Goal: Transaction & Acquisition: Purchase product/service

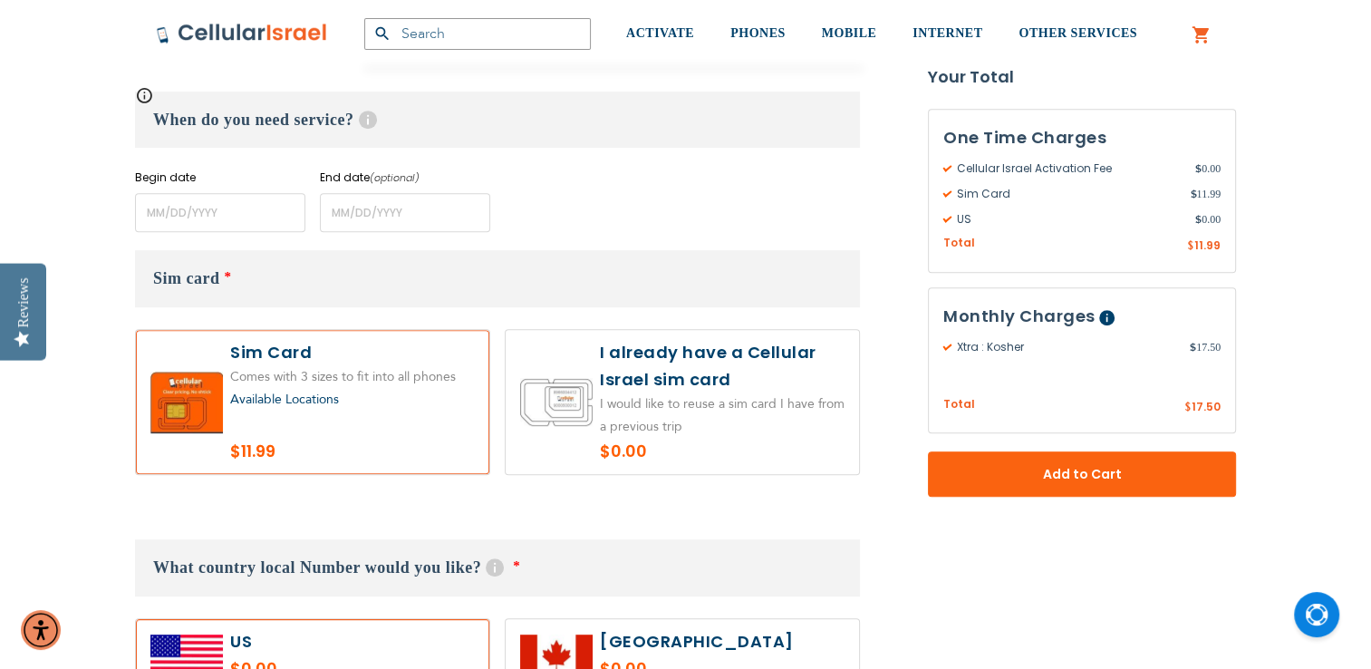
scroll to position [801, 0]
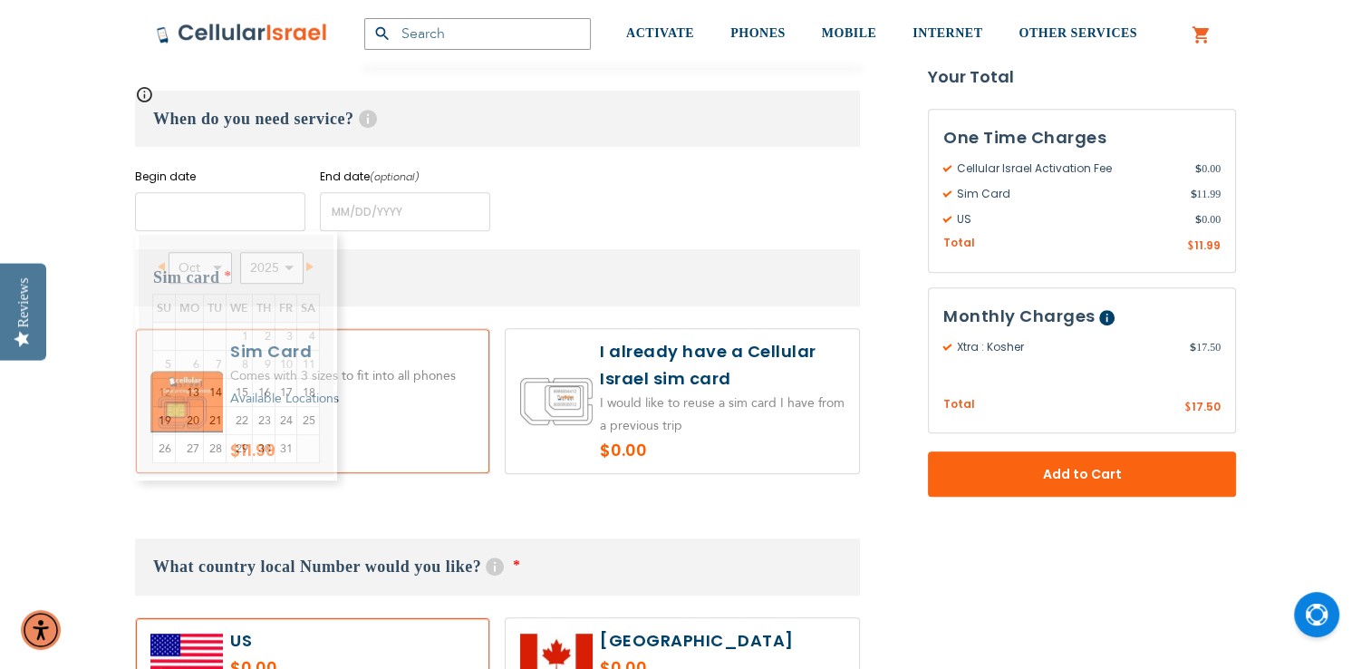
click at [157, 208] on input "name" at bounding box center [220, 211] width 170 height 39
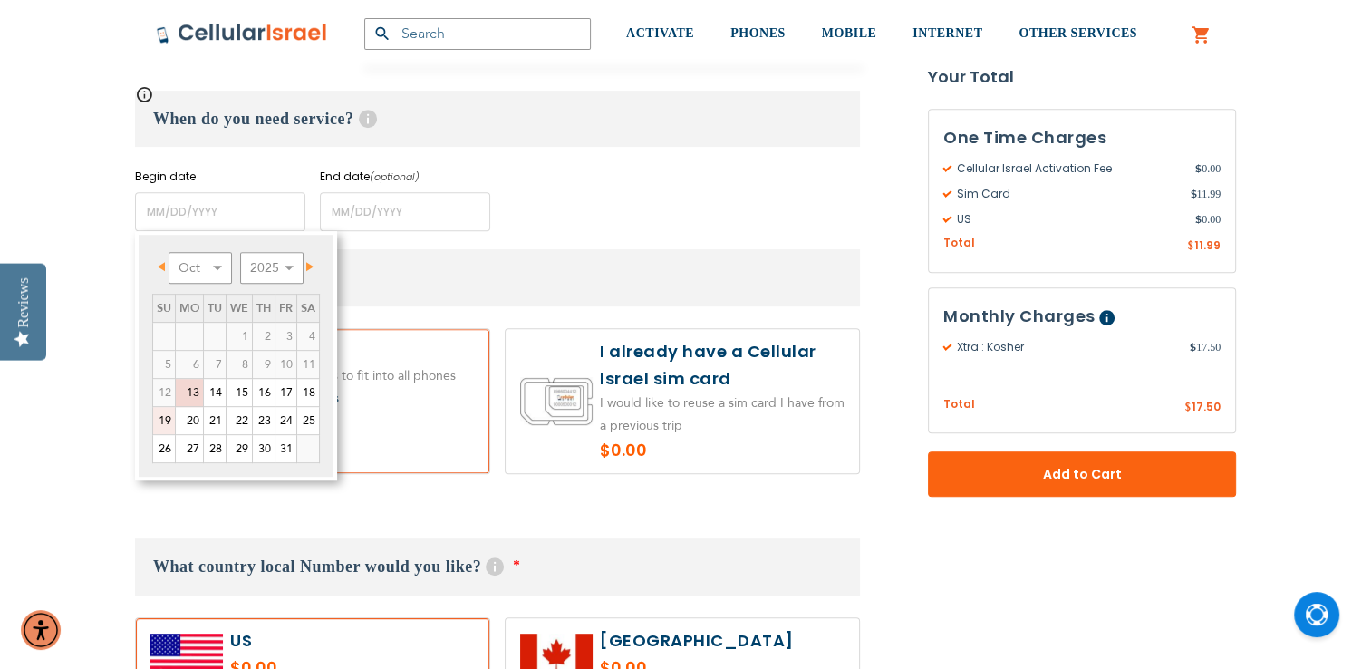
click at [169, 420] on link "19" at bounding box center [164, 420] width 22 height 27
type input "[DATE]"
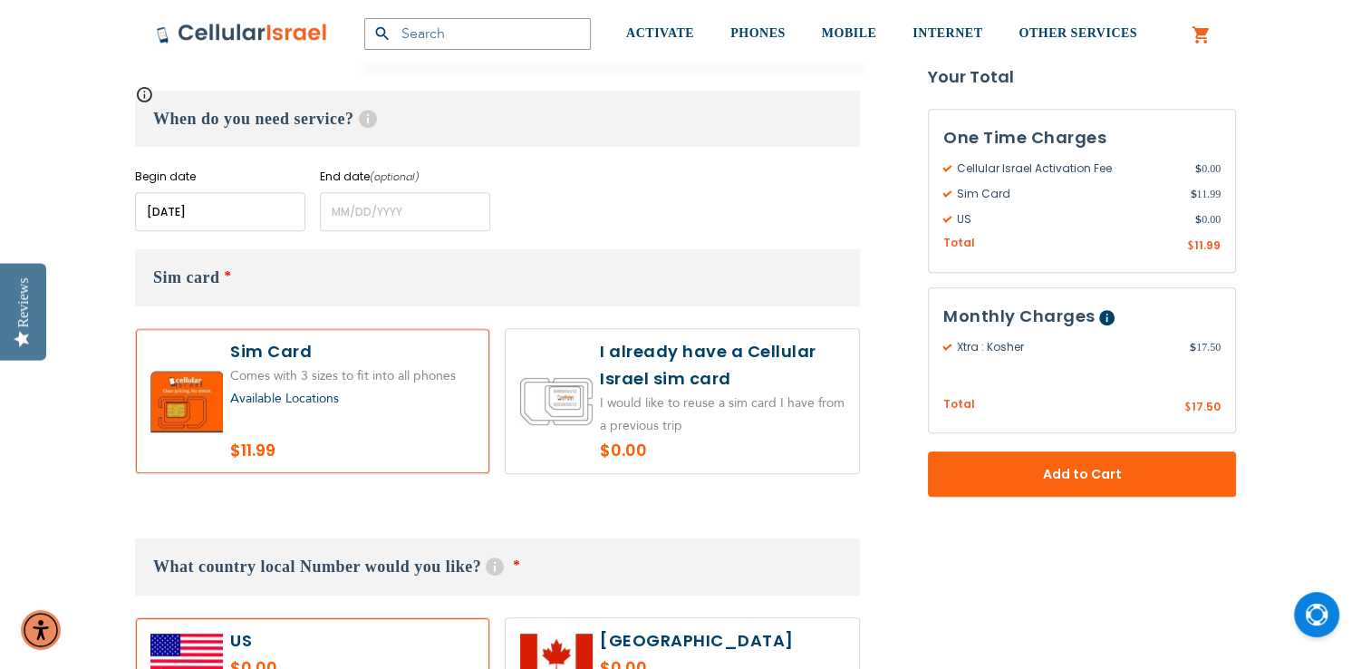
click at [169, 212] on input "name" at bounding box center [220, 211] width 170 height 39
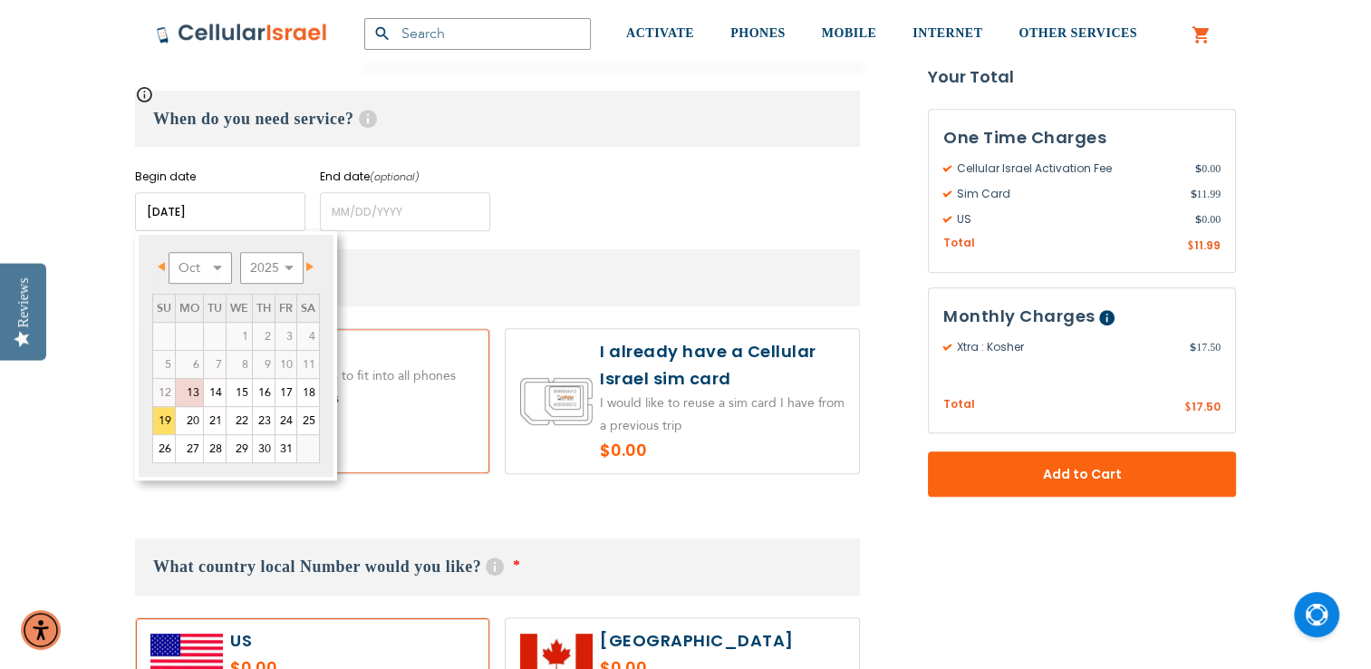
click at [599, 216] on div "Begin date Please enter Start Date End date (optional) Please enter End Date Lo…" at bounding box center [497, 200] width 725 height 63
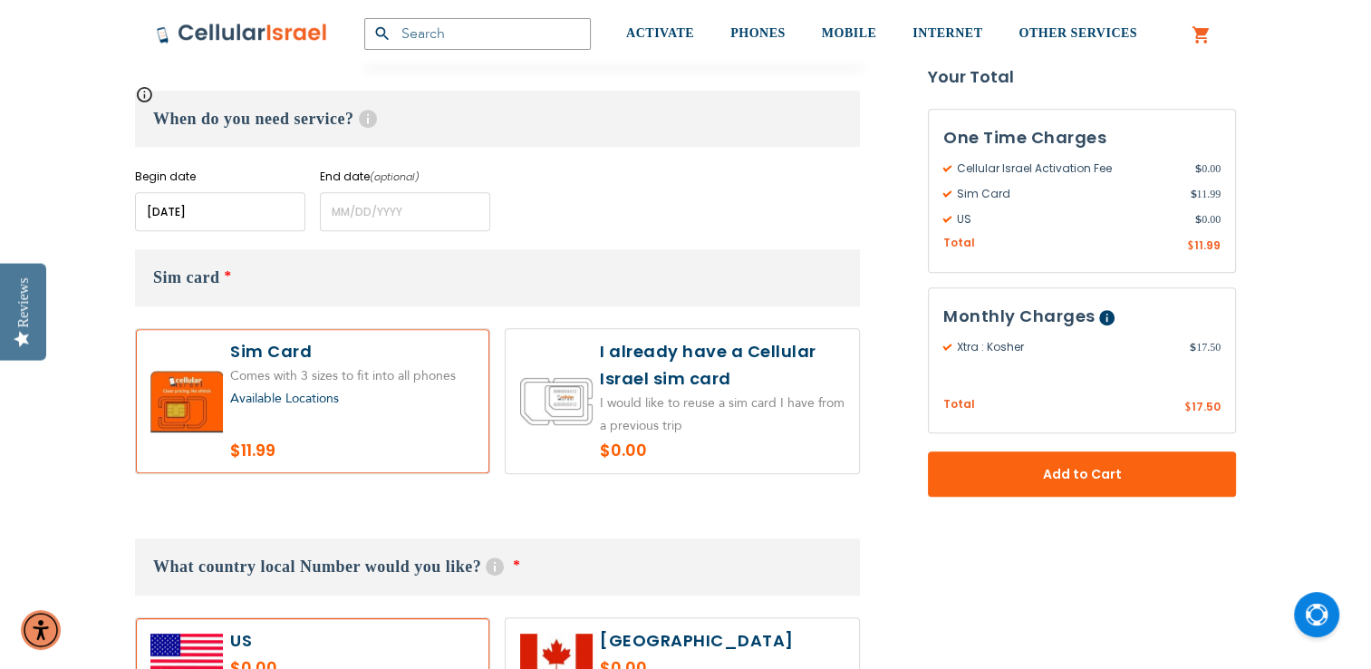
click at [320, 413] on label at bounding box center [312, 401] width 353 height 144
click at [224, 411] on label at bounding box center [312, 401] width 353 height 144
click at [293, 422] on label at bounding box center [312, 401] width 353 height 144
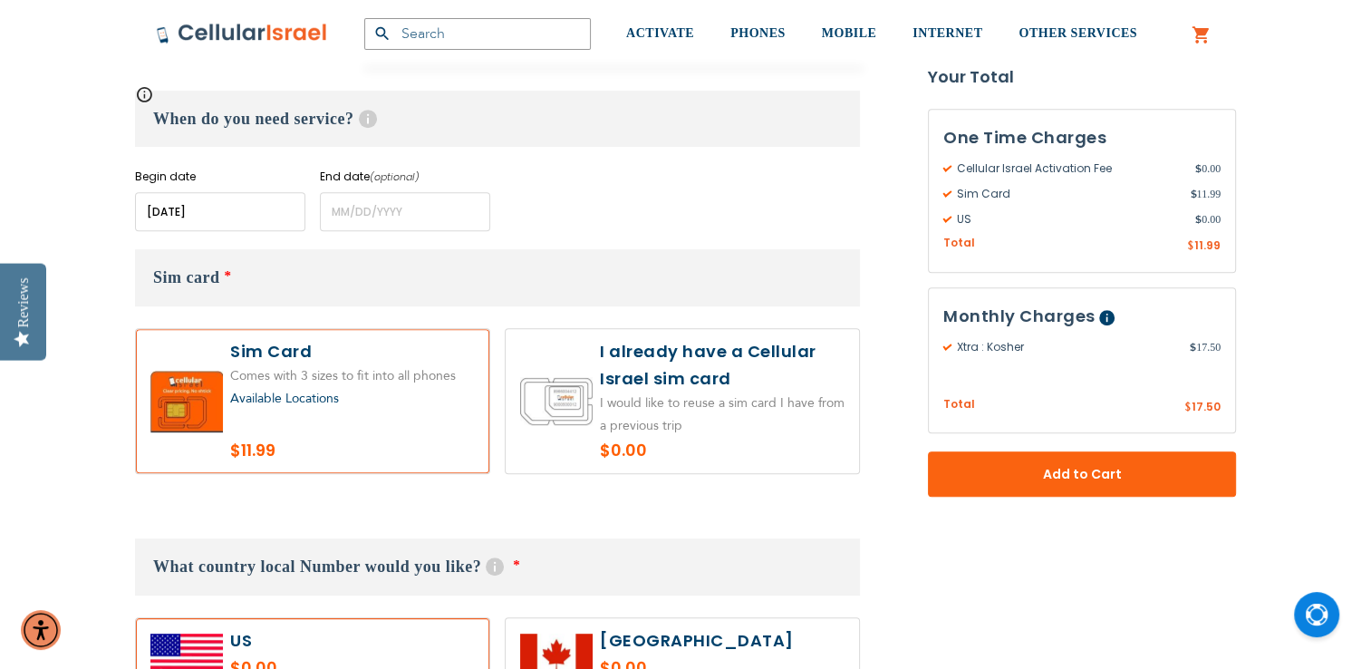
click at [293, 422] on label at bounding box center [312, 401] width 353 height 144
radio input "true"
click at [333, 652] on label at bounding box center [312, 654] width 353 height 72
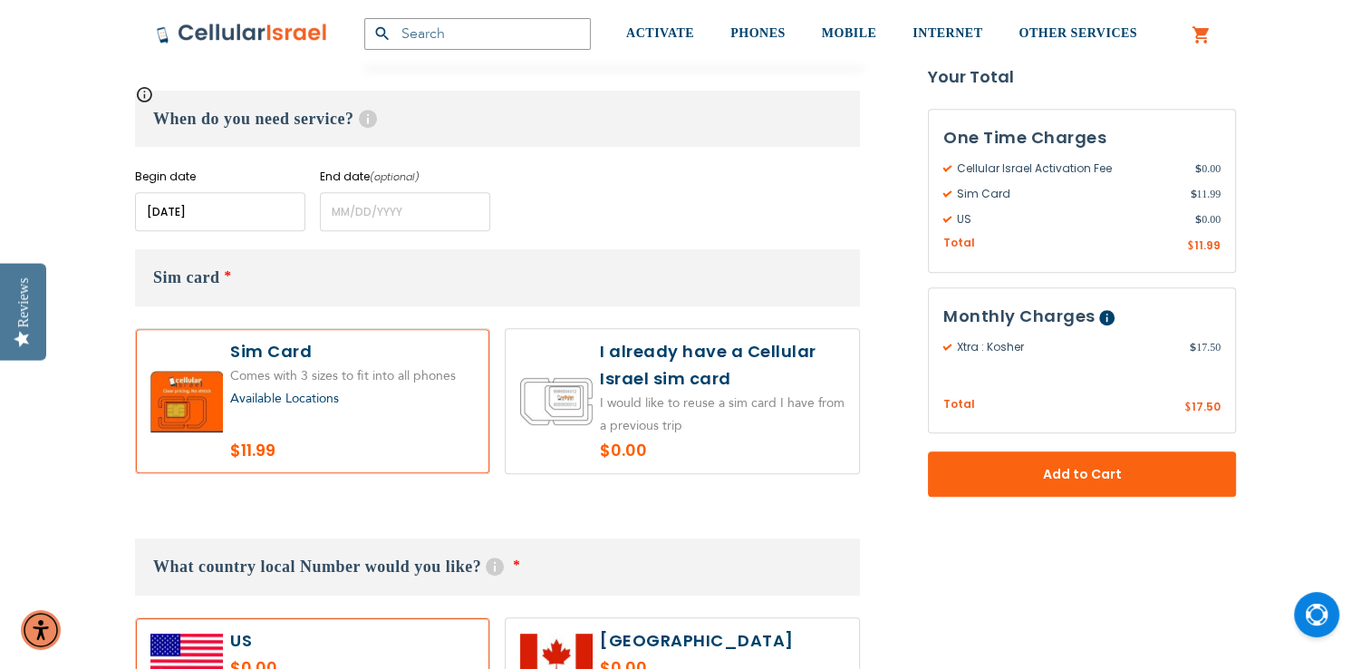
click at [333, 652] on label at bounding box center [312, 654] width 353 height 72
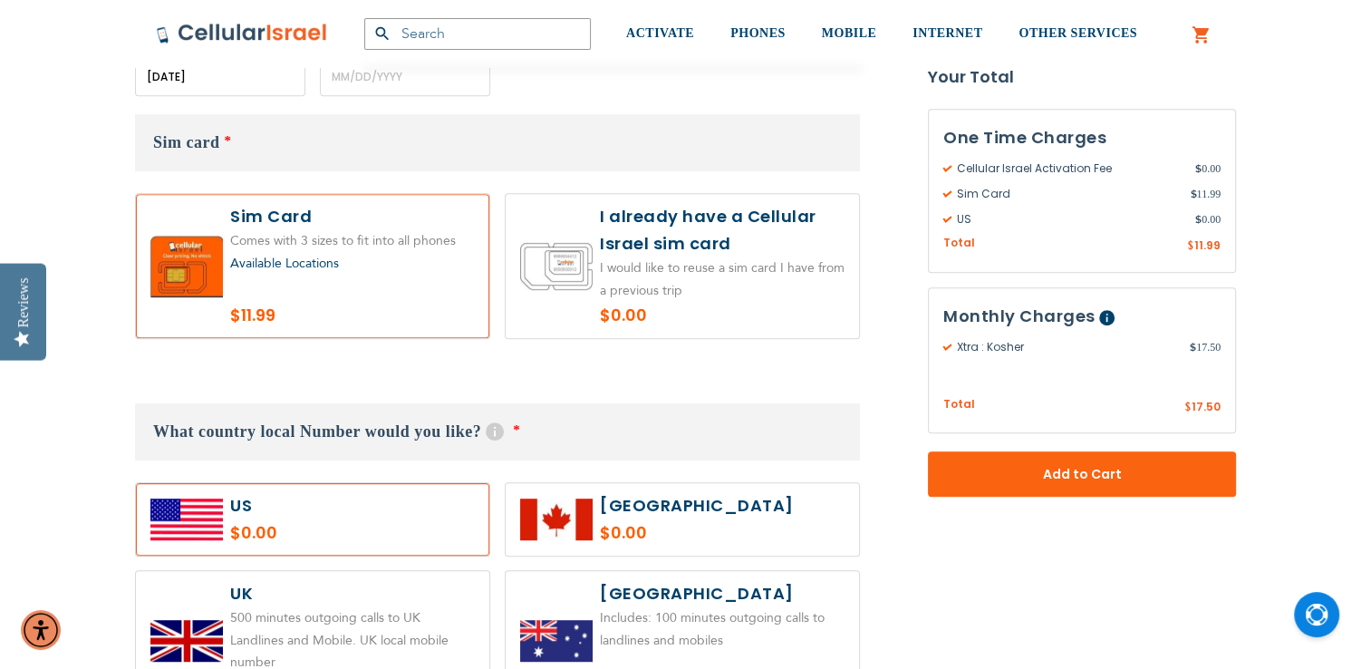
scroll to position [937, 0]
click at [223, 152] on h3 "Sim card *" at bounding box center [497, 141] width 725 height 57
click at [246, 257] on span "Available Locations" at bounding box center [284, 262] width 109 height 17
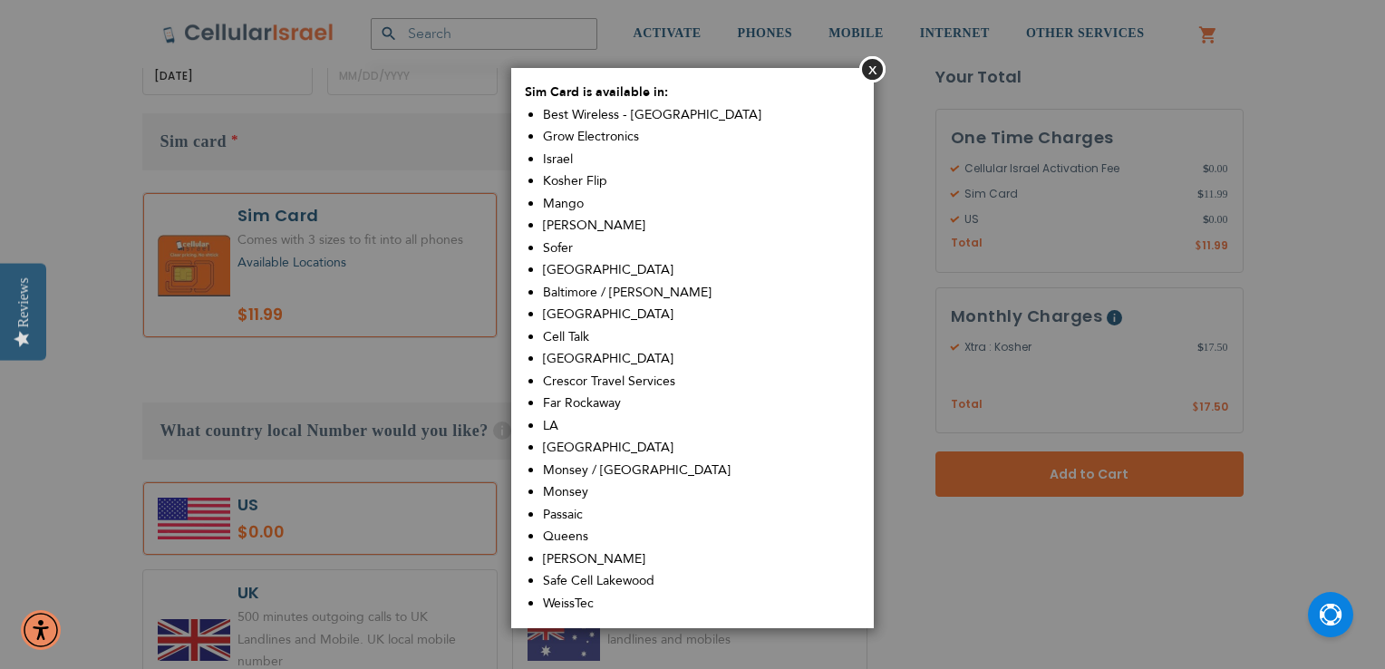
click at [562, 496] on span "Monsey" at bounding box center [565, 491] width 45 height 17
click at [584, 500] on span "Monsey" at bounding box center [565, 491] width 45 height 17
click at [867, 67] on button "Close" at bounding box center [872, 69] width 26 height 26
click at [873, 68] on button "Close" at bounding box center [872, 69] width 26 height 26
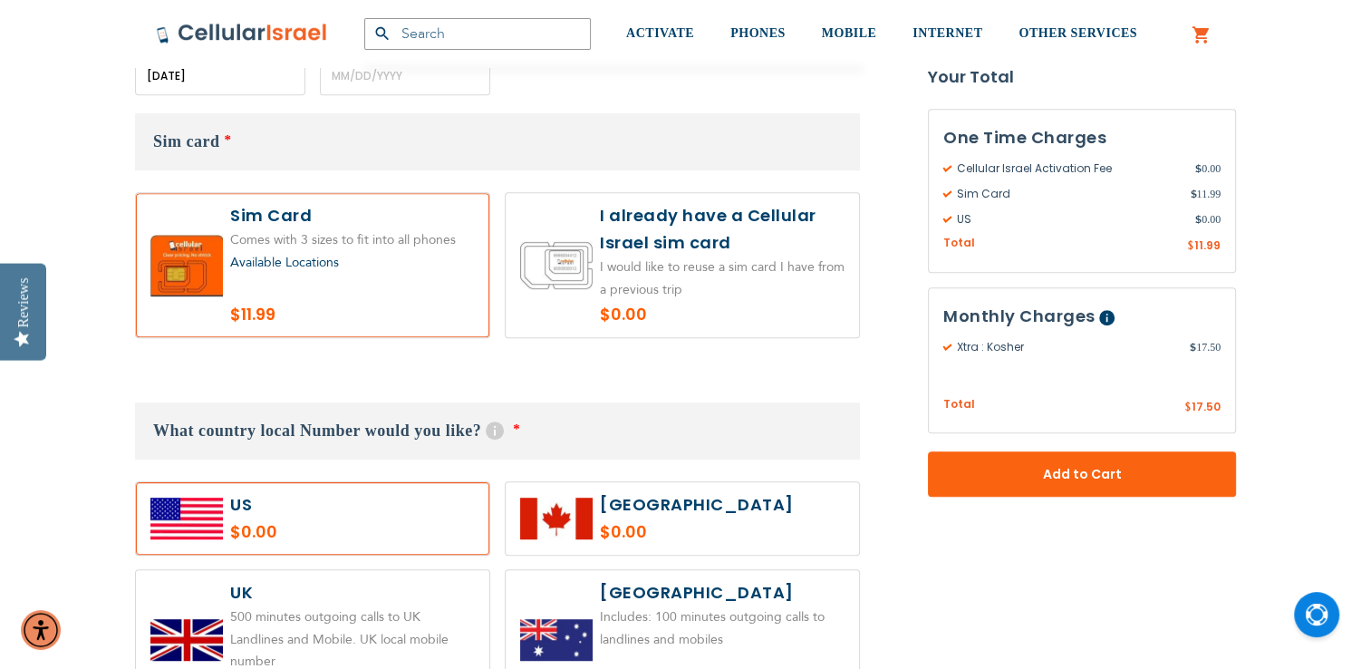
click at [395, 500] on label at bounding box center [312, 518] width 353 height 72
radio input "true"
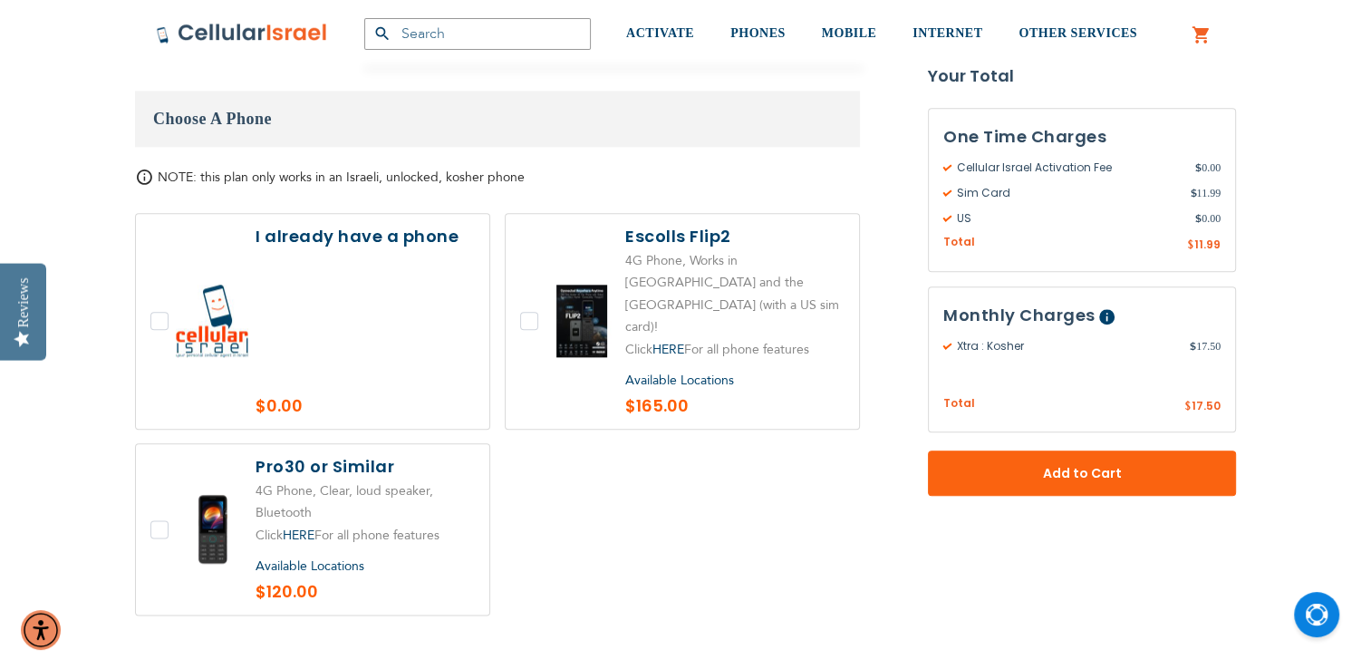
scroll to position [2071, 0]
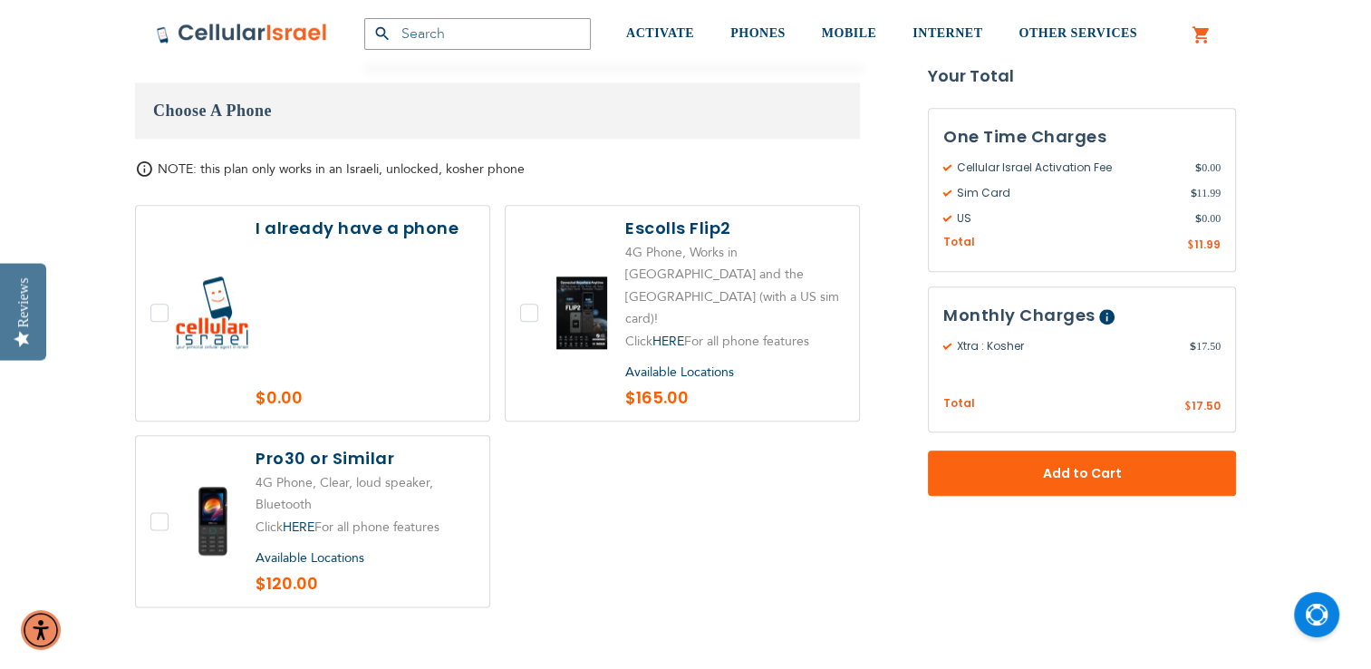
click at [159, 452] on label at bounding box center [312, 521] width 353 height 170
checkbox input "true"
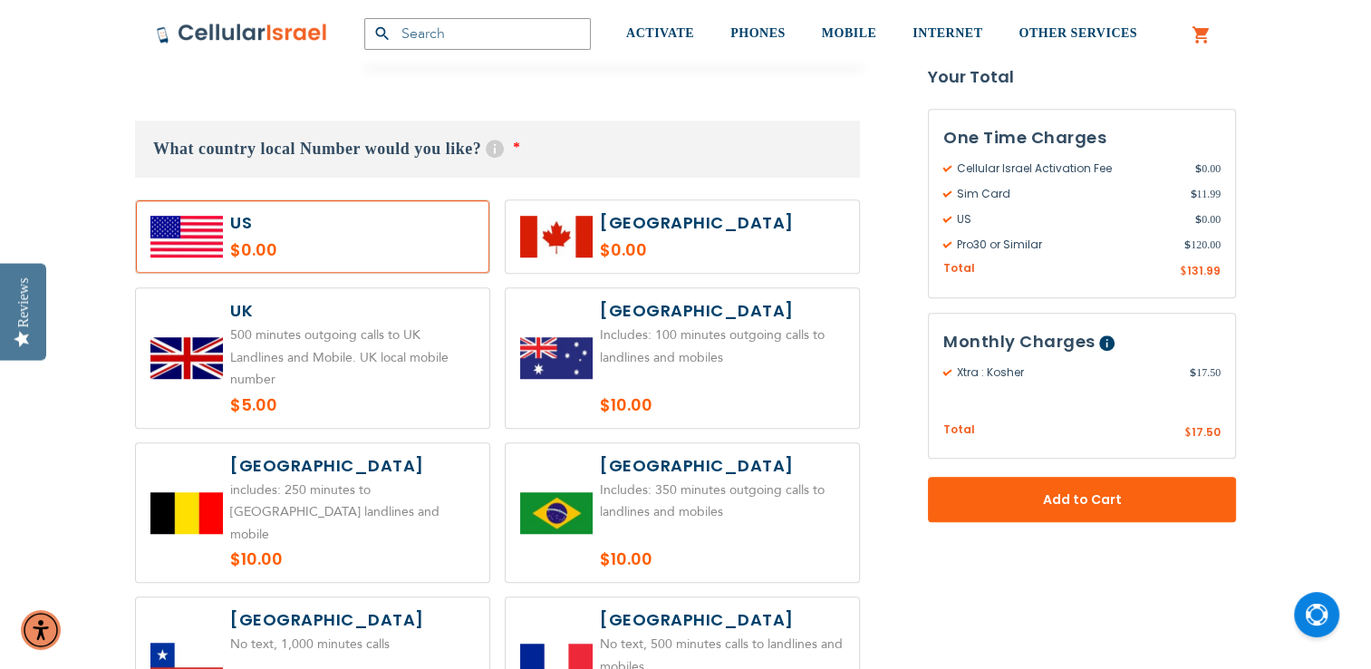
scroll to position [1192, 0]
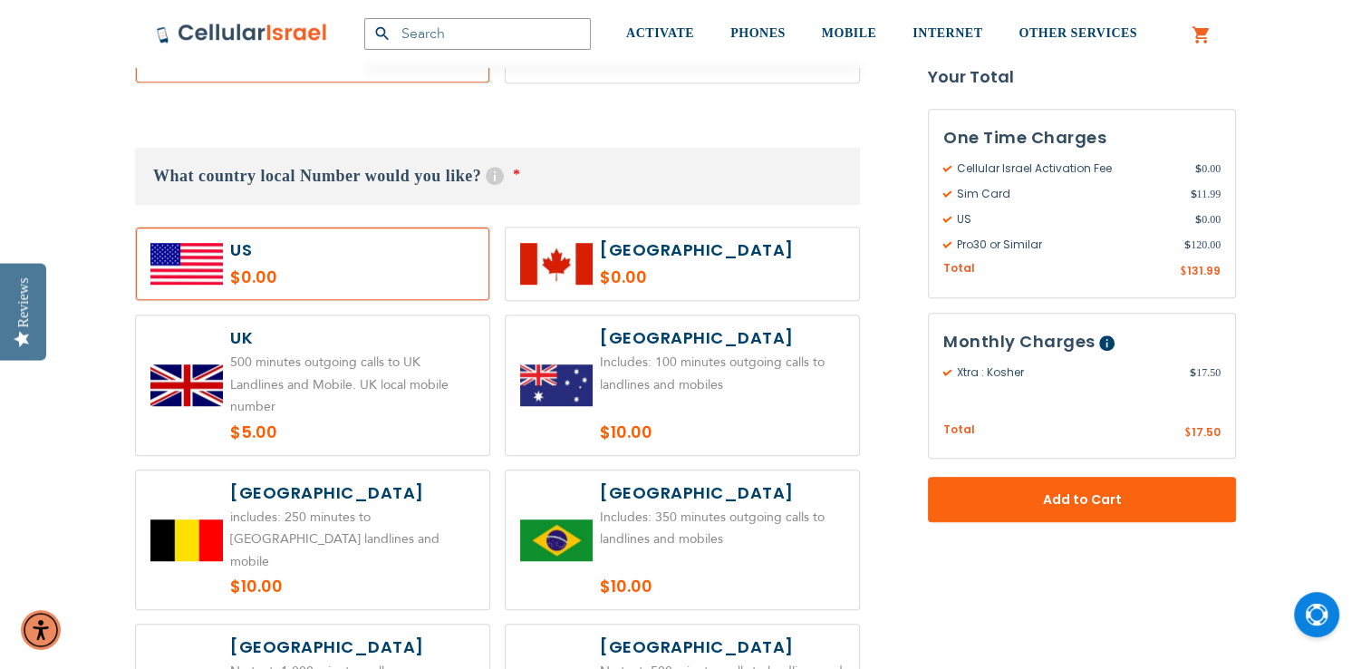
click at [362, 284] on label at bounding box center [312, 263] width 353 height 72
radio input "true"
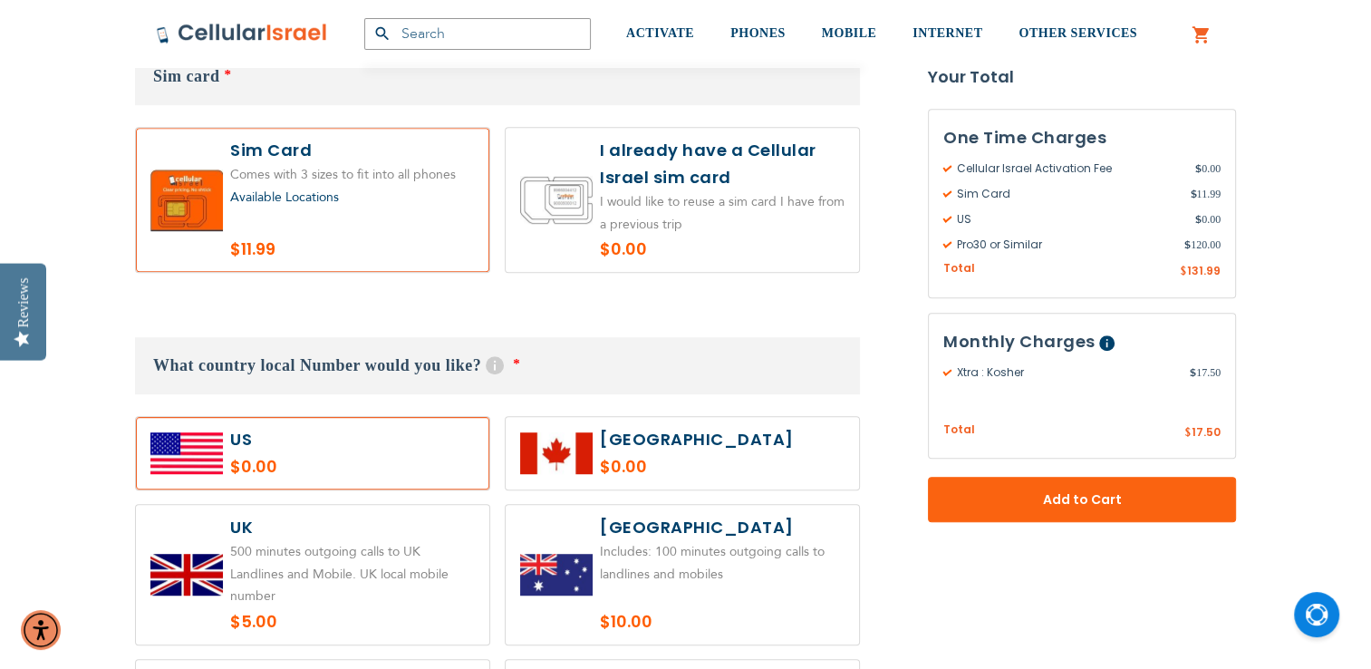
scroll to position [1000, 0]
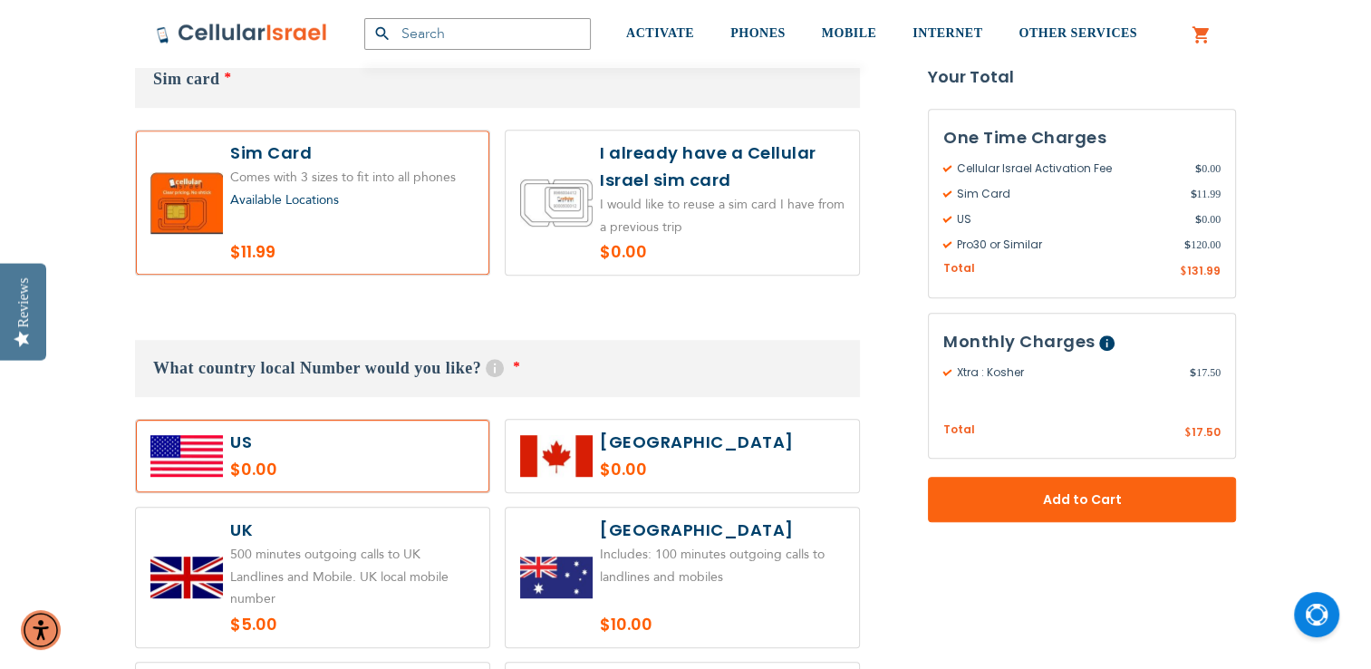
click at [646, 211] on label at bounding box center [682, 202] width 353 height 144
radio input "true"
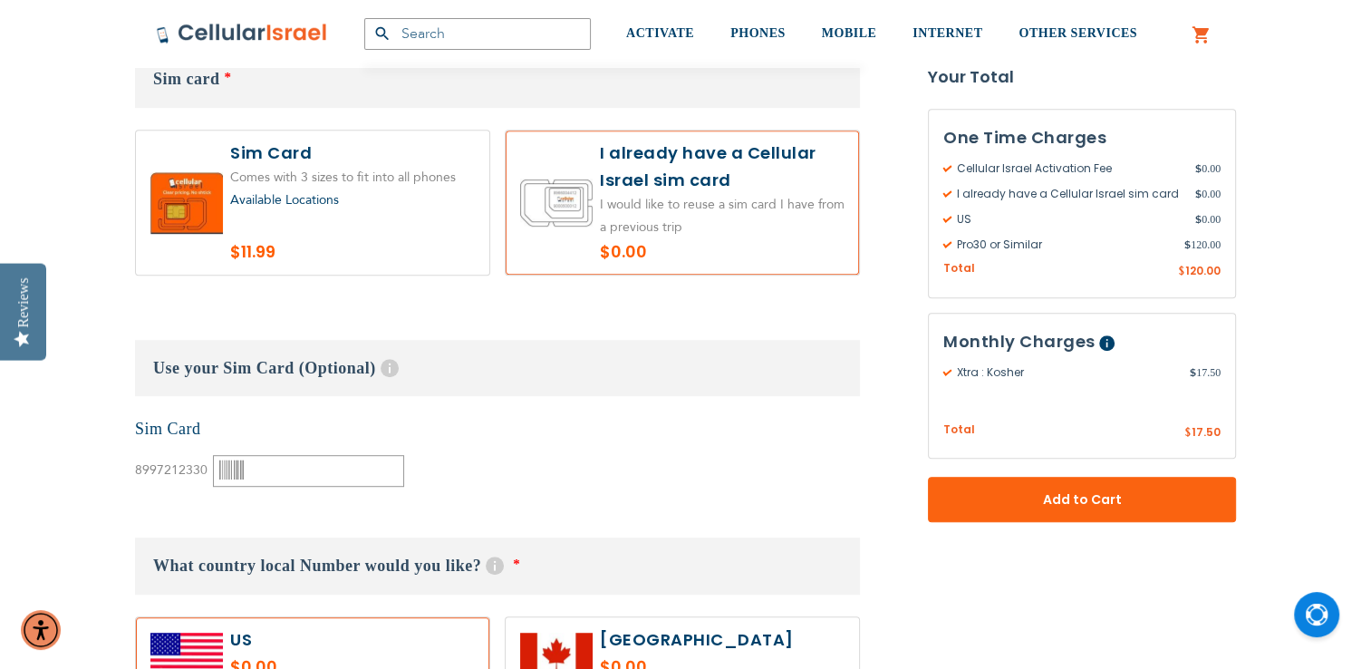
click at [427, 242] on label at bounding box center [312, 202] width 353 height 144
radio input "true"
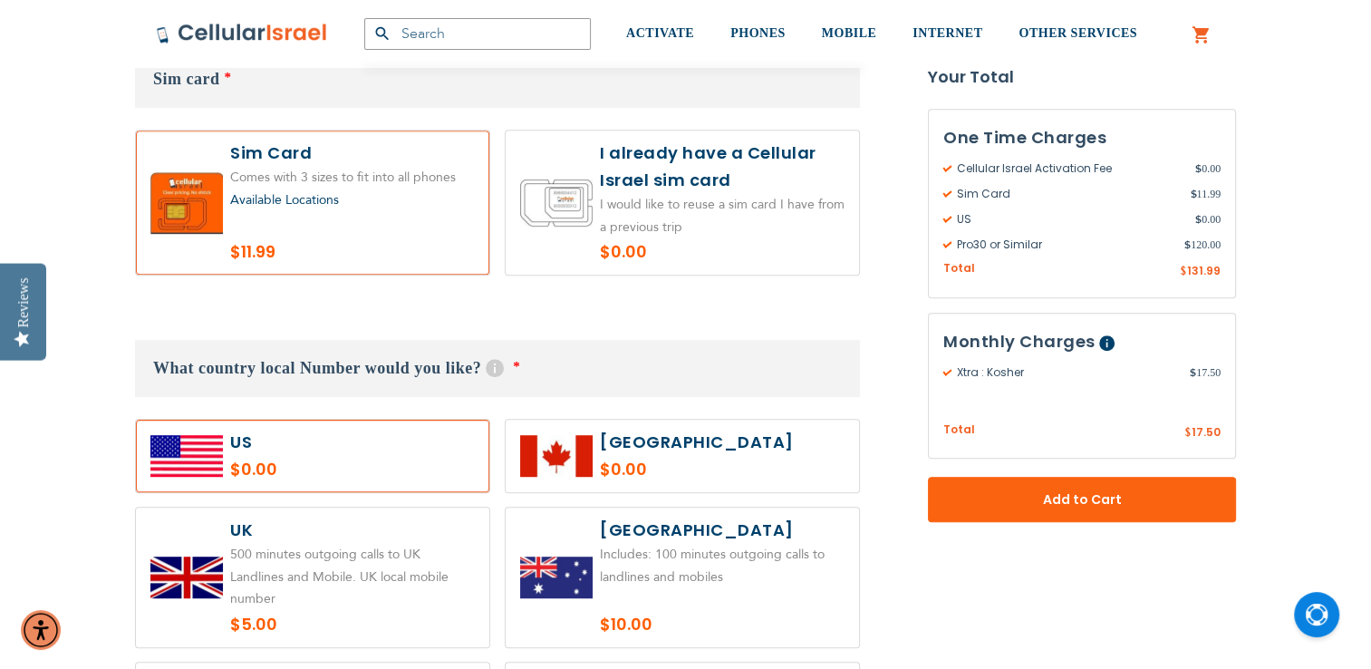
click at [663, 448] on label at bounding box center [682, 456] width 353 height 72
radio input "true"
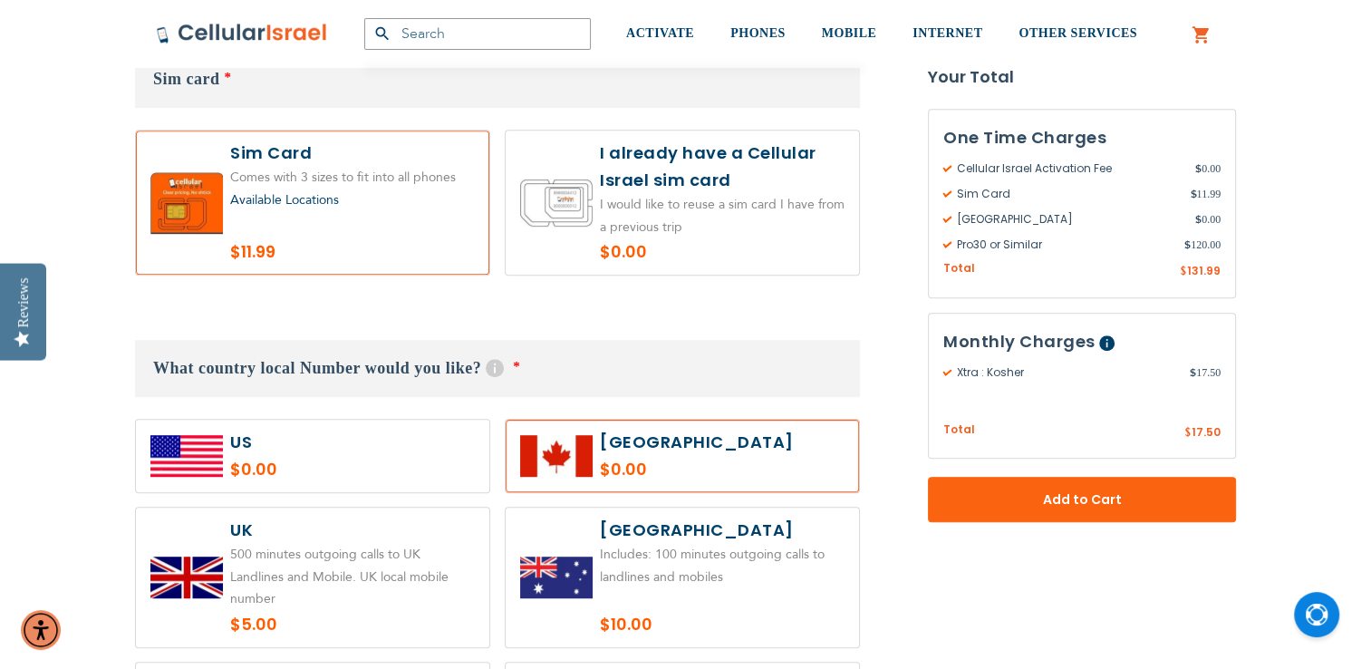
click at [306, 469] on label at bounding box center [312, 456] width 353 height 72
radio input "true"
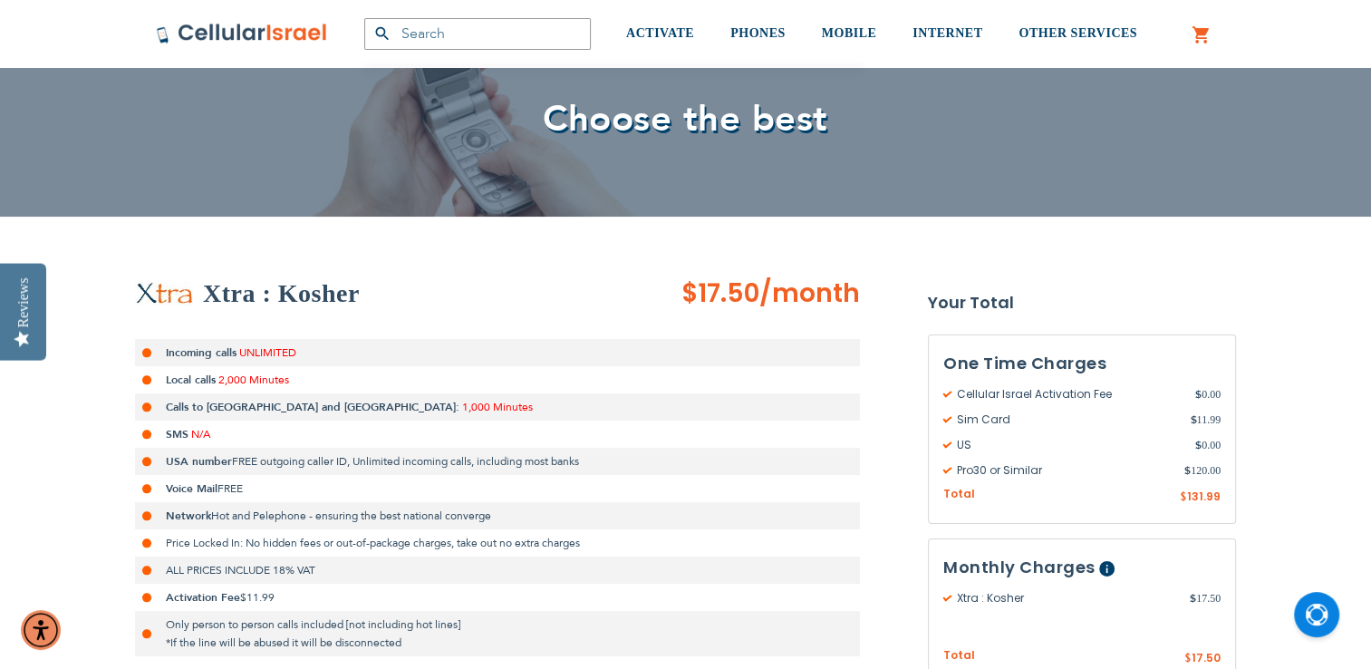
scroll to position [133, 0]
